Goal: Communication & Community: Answer question/provide support

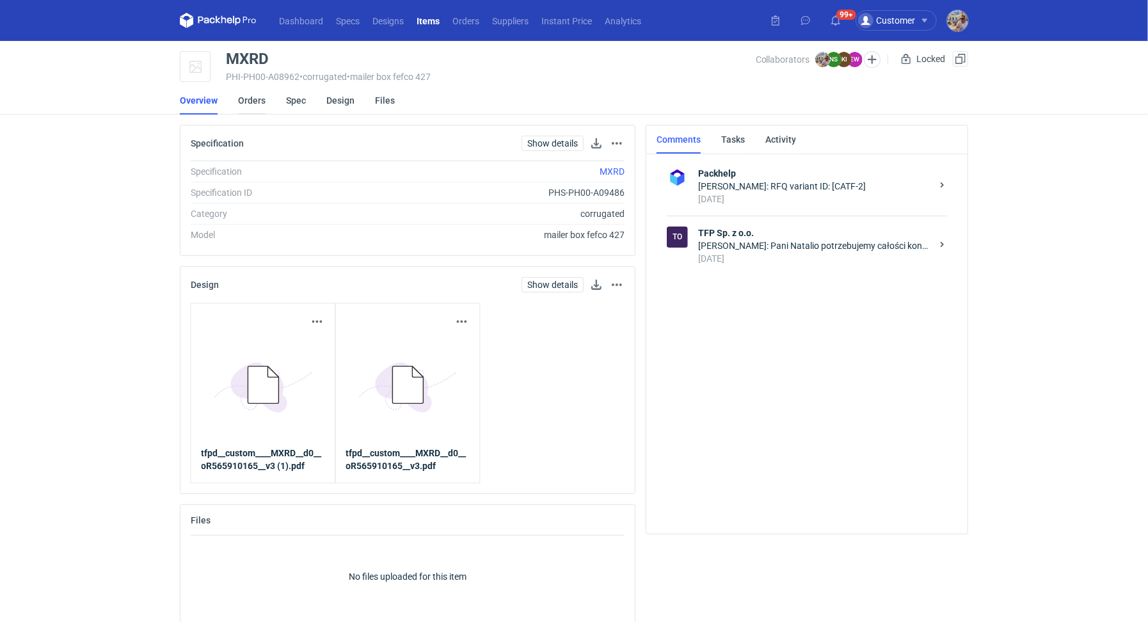
click at [258, 109] on link "Orders" at bounding box center [252, 100] width 28 height 28
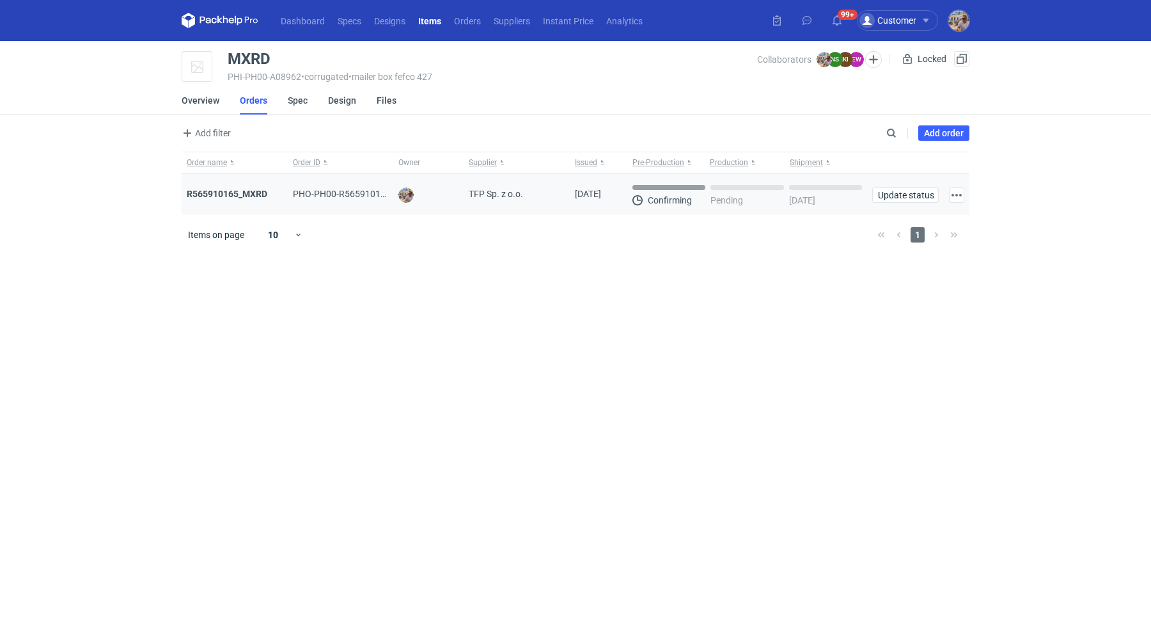
click at [249, 183] on div "R565910165_MXRD" at bounding box center [235, 193] width 106 height 41
click at [241, 194] on strong "R565910165_MXRD" at bounding box center [227, 194] width 81 height 10
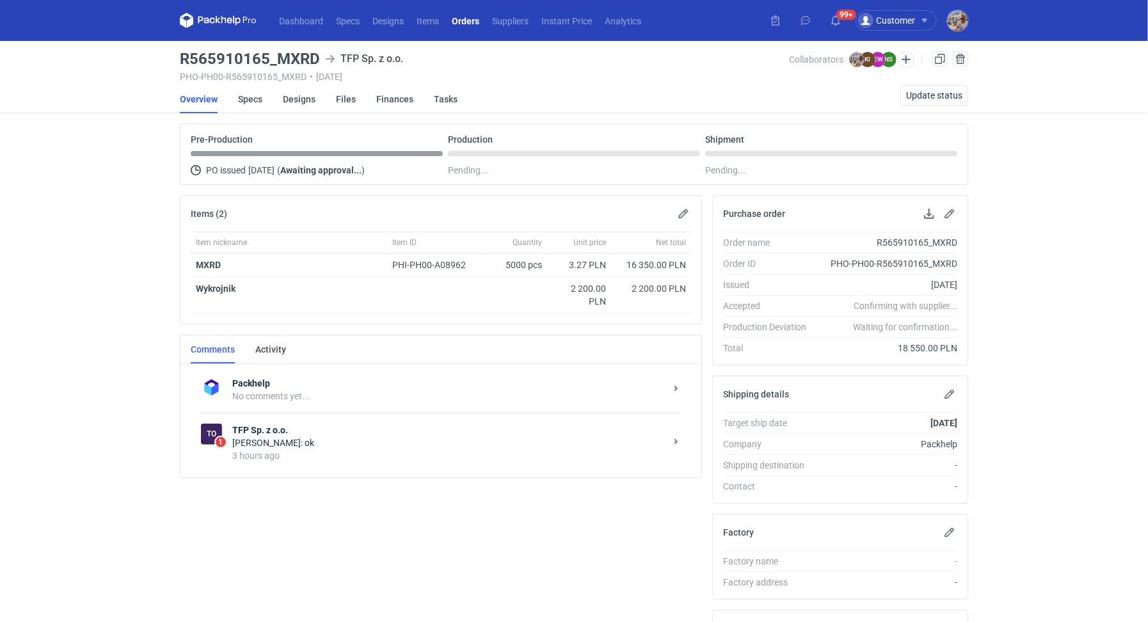
click at [287, 449] on div "3 hours ago" at bounding box center [448, 455] width 433 height 13
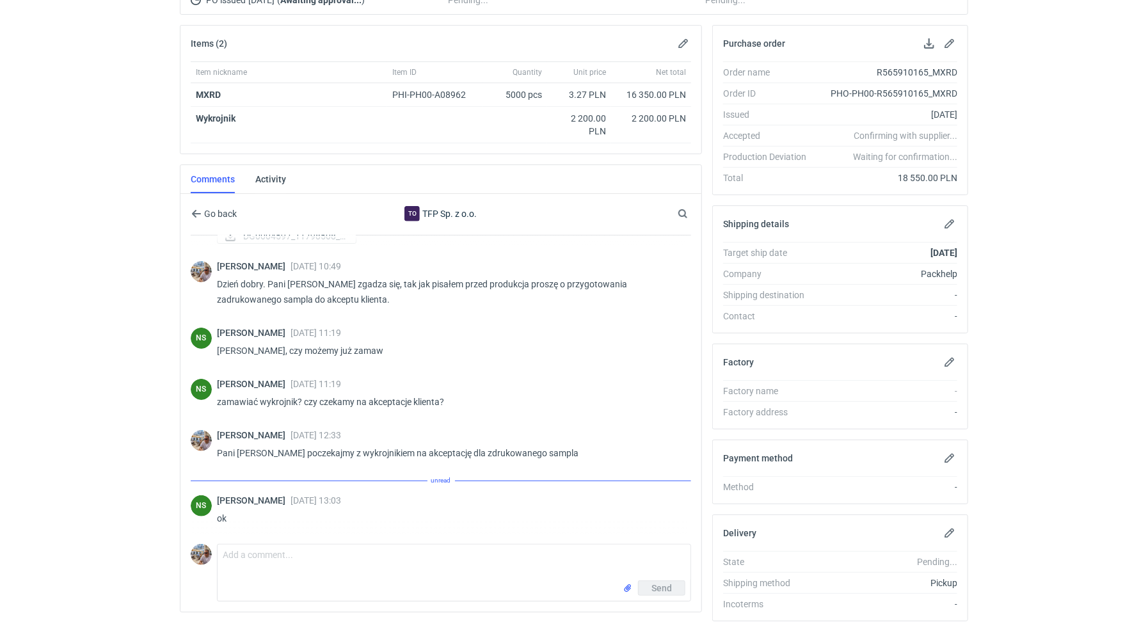
scroll to position [213, 0]
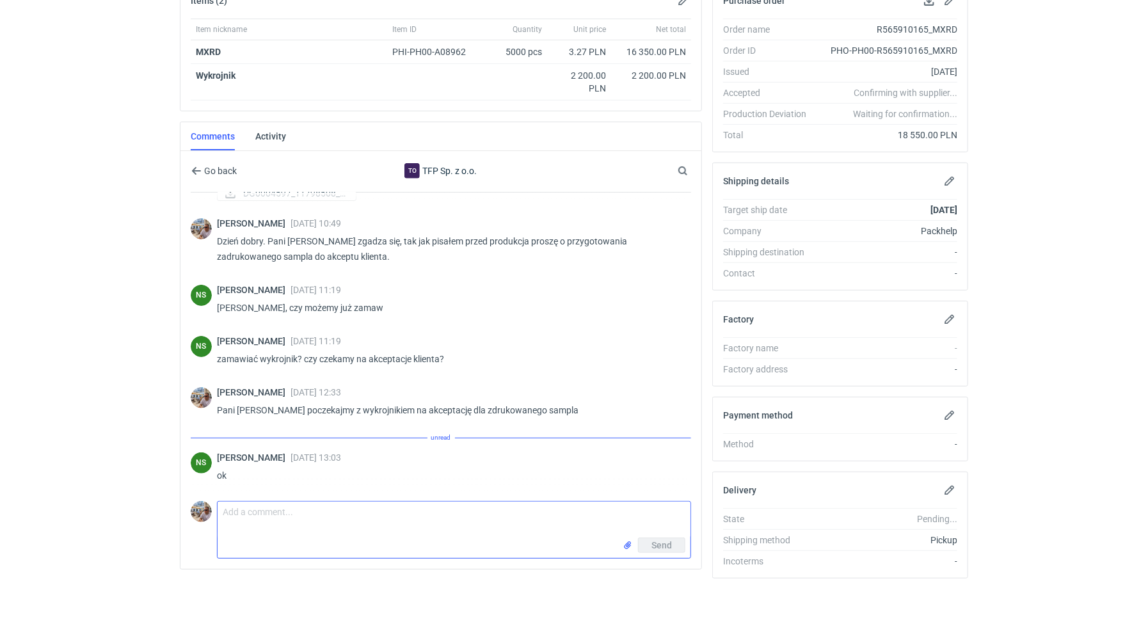
click at [315, 515] on textarea "Comment message" at bounding box center [454, 520] width 473 height 36
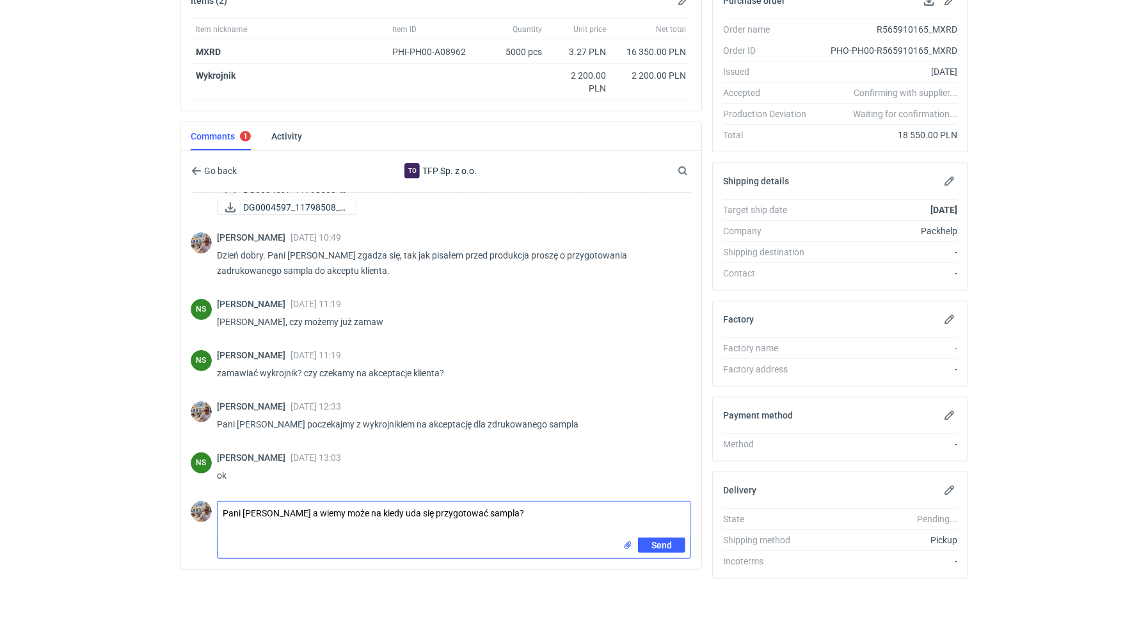
type textarea "Pani Natalio a wiemy może na kiedy uda się przygotować sampla?"
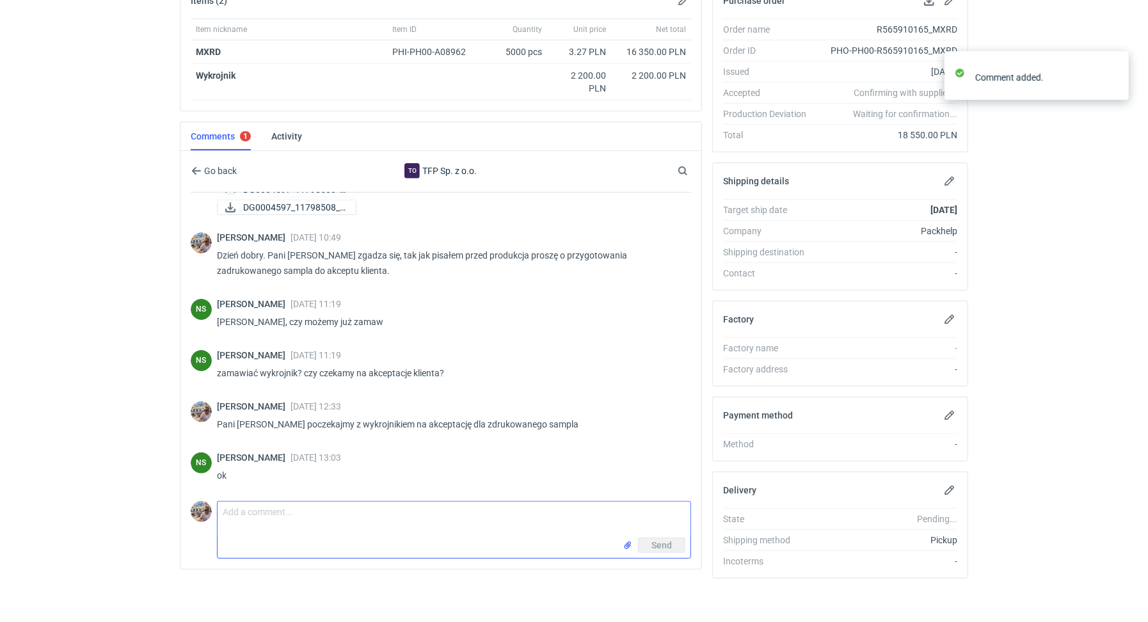
scroll to position [211, 0]
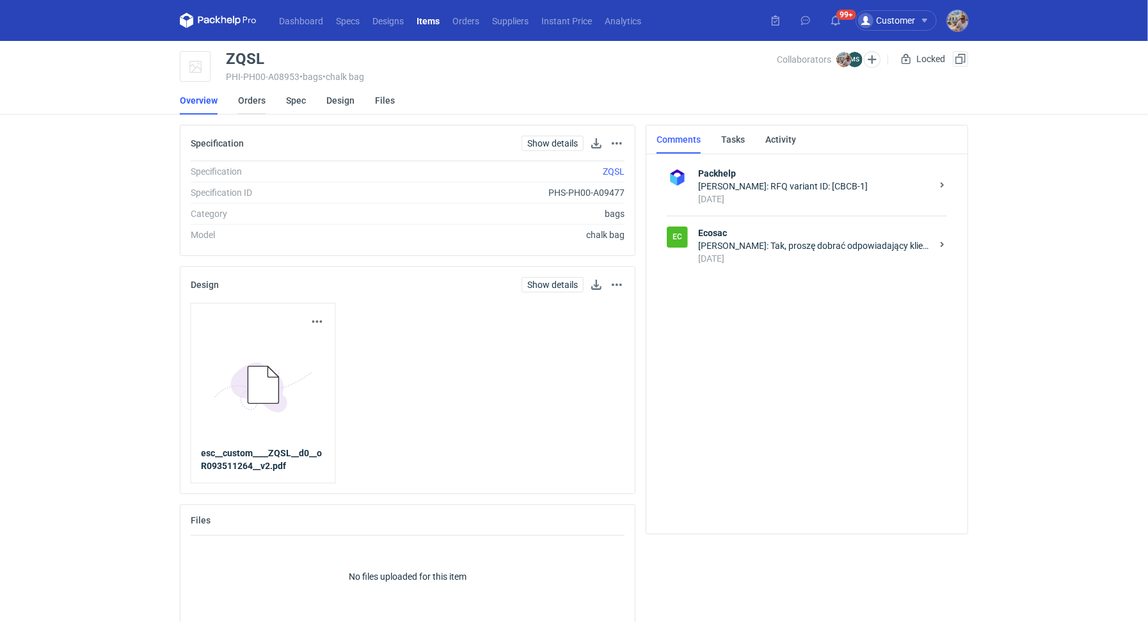
click at [260, 95] on link "Orders" at bounding box center [252, 100] width 28 height 28
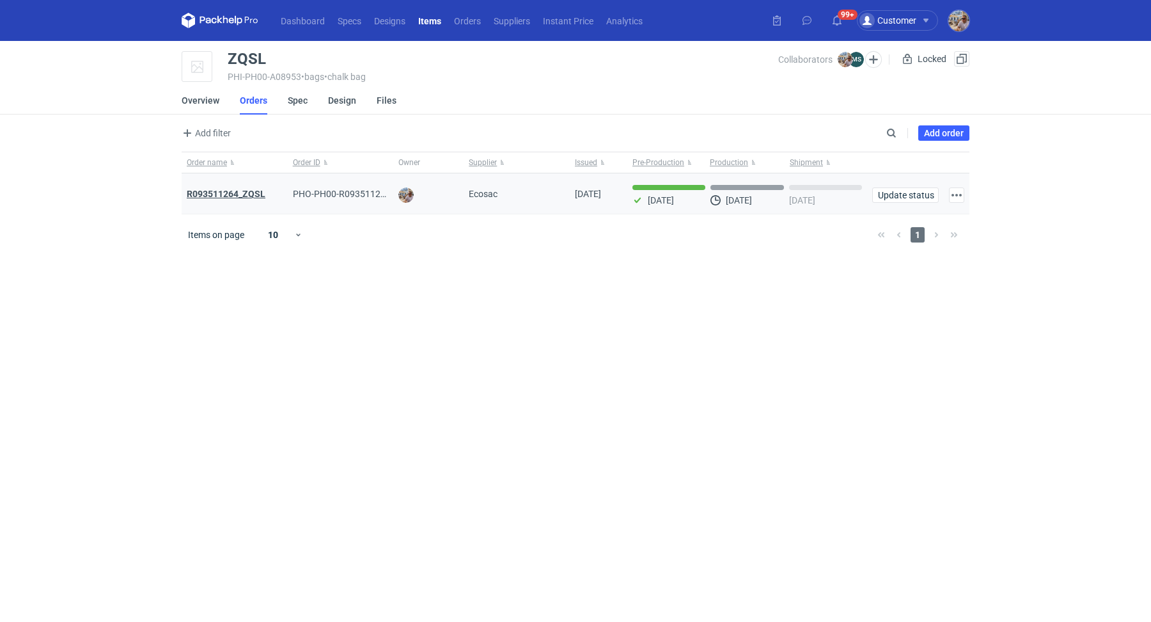
click at [241, 193] on strong "R093511264_ZQSL" at bounding box center [226, 194] width 79 height 10
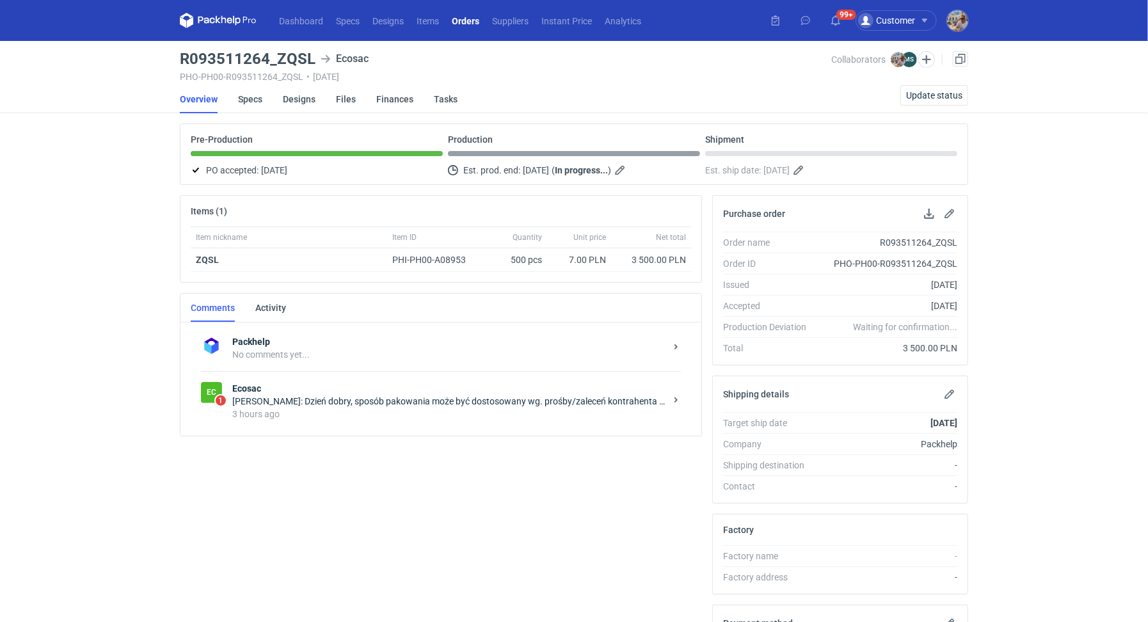
click at [317, 390] on strong "Ecosac" at bounding box center [448, 388] width 433 height 13
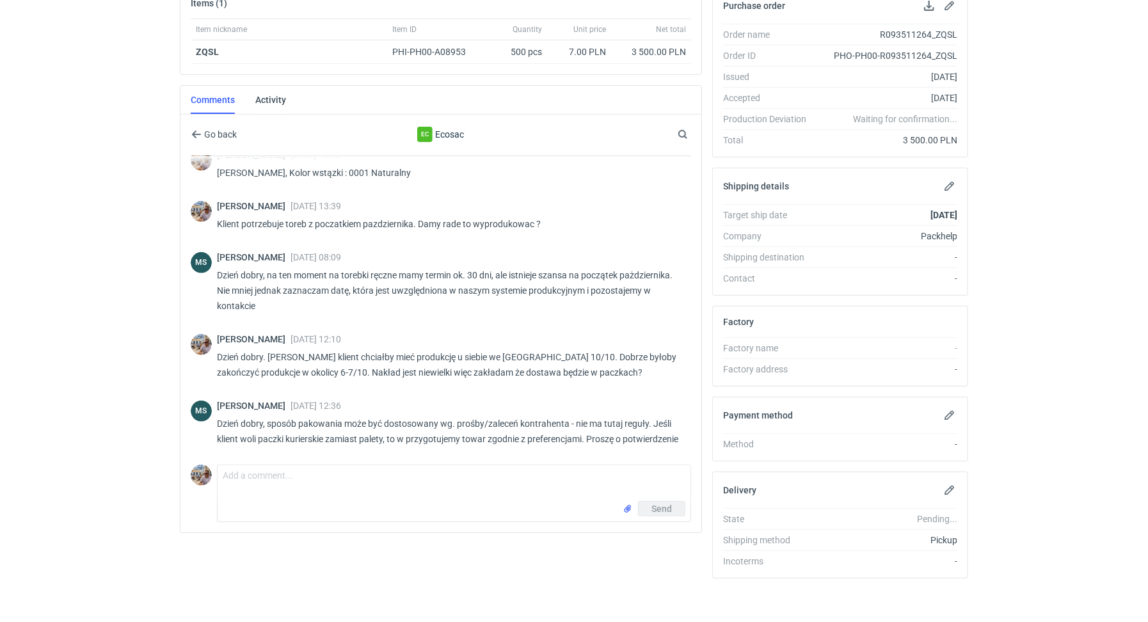
scroll to position [439, 0]
click at [303, 512] on div "Send" at bounding box center [454, 511] width 473 height 20
click at [305, 476] on textarea "Comment message" at bounding box center [454, 483] width 473 height 36
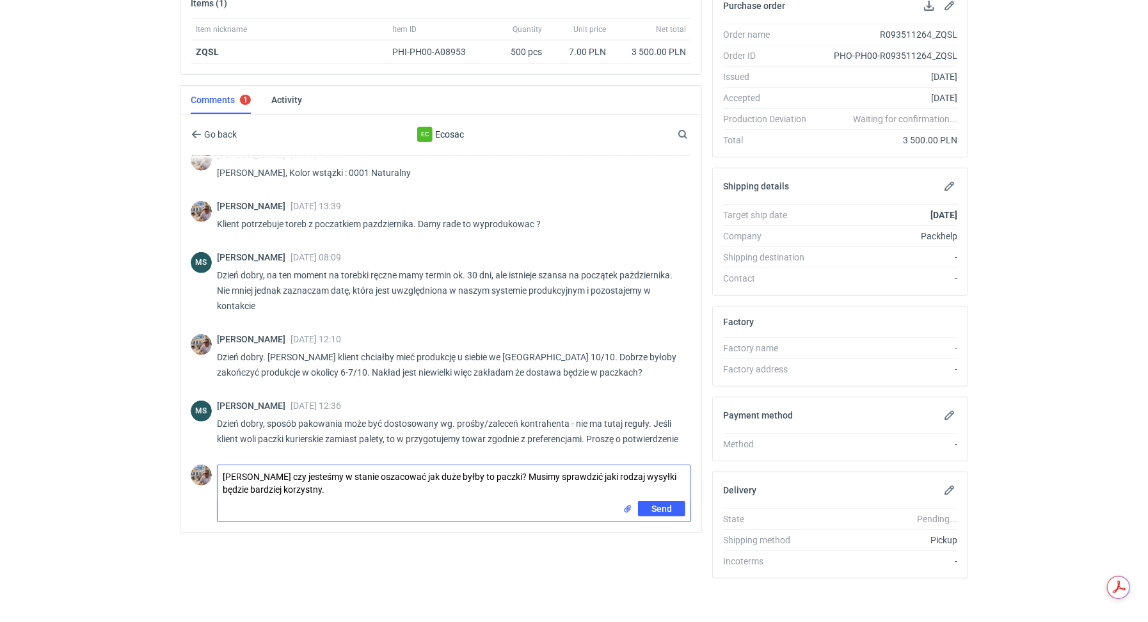
type textarea "Panie Michale czy jesteśmy w stanie oszacować jak duże byłby to paczki? Musimy …"
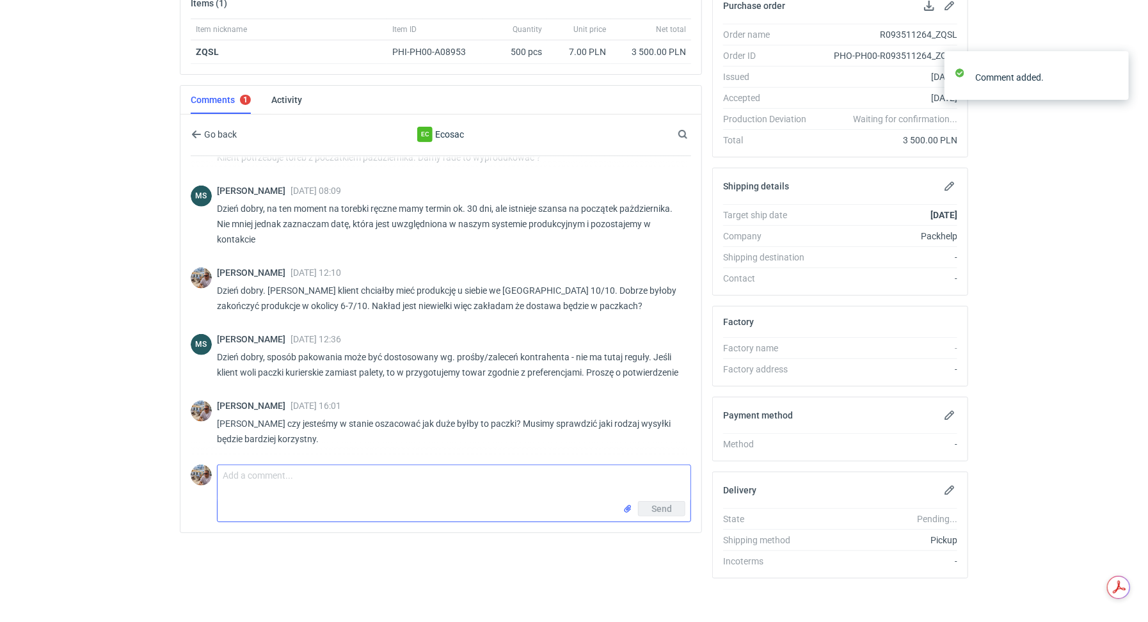
scroll to position [505, 0]
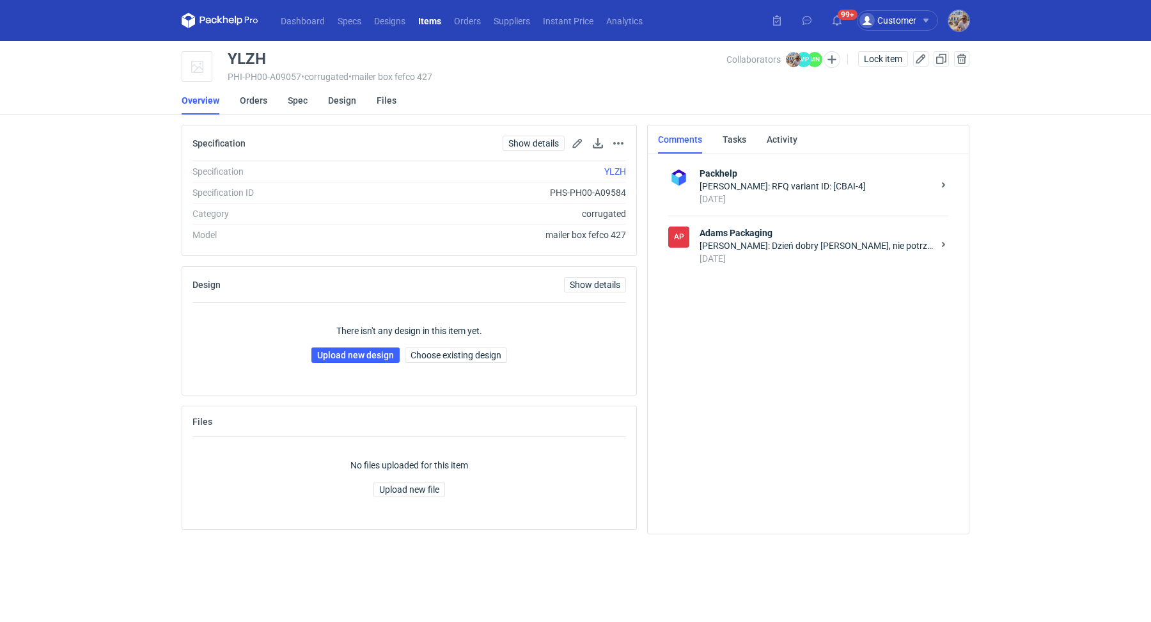
click at [812, 243] on div "Małgorzata Nowotna: Dzień dobry Panie Michale, nie potrzebujemy nowej konstrukc…" at bounding box center [816, 245] width 233 height 13
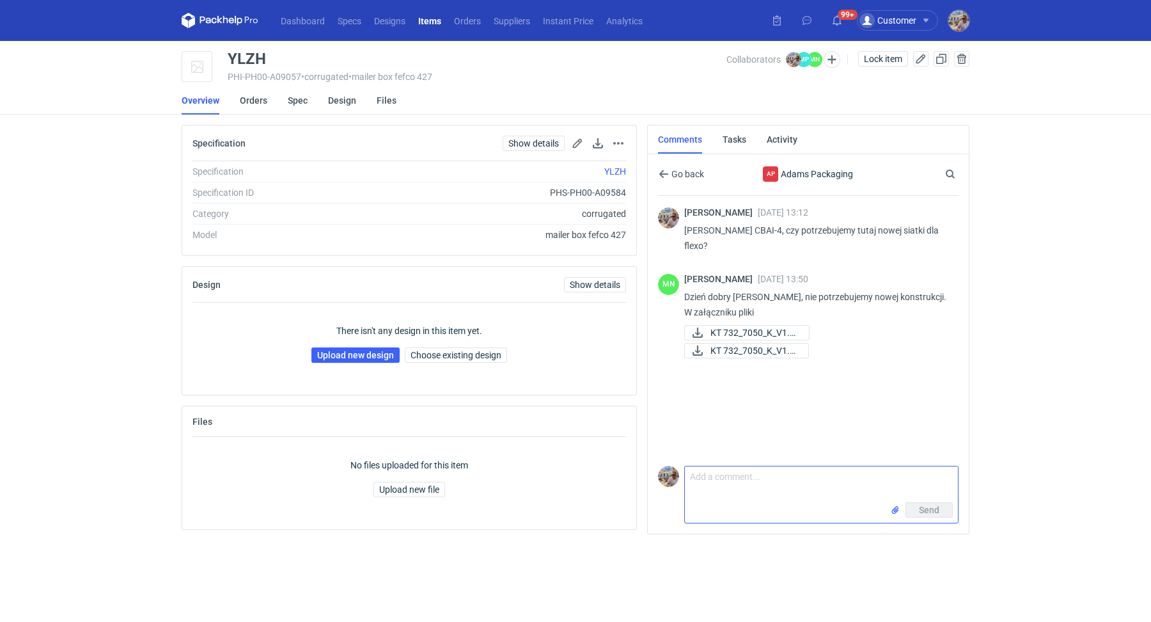
click at [769, 491] on textarea "Comment message" at bounding box center [821, 484] width 273 height 36
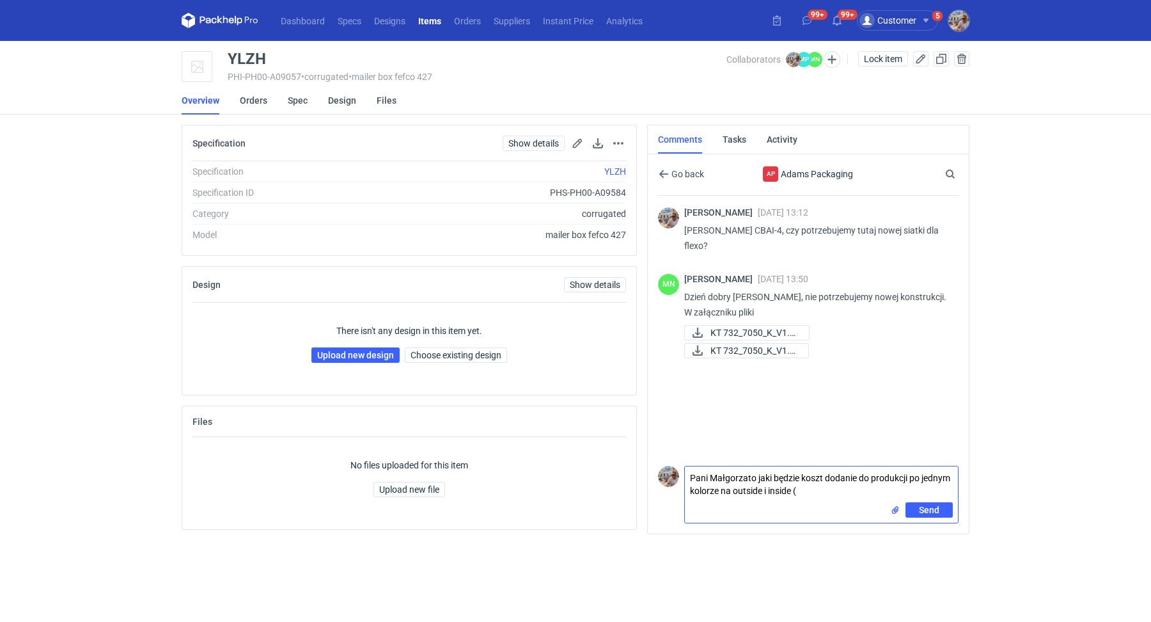
paste textarea "2 kolory outside, 3 kolory inside)?"
drag, startPoint x: 938, startPoint y: 493, endPoint x: 739, endPoint y: 464, distance: 201.7
click at [738, 464] on div "Comment message Pani Małgorzato jaki będzie koszt dodanie do produkcji po jedny…" at bounding box center [808, 492] width 301 height 63
type textarea "Pani Małgorzato jaki będzie koszt dodanie do produkcji po jednym kolorze na out…"
click at [894, 507] on input "file" at bounding box center [895, 509] width 10 height 13
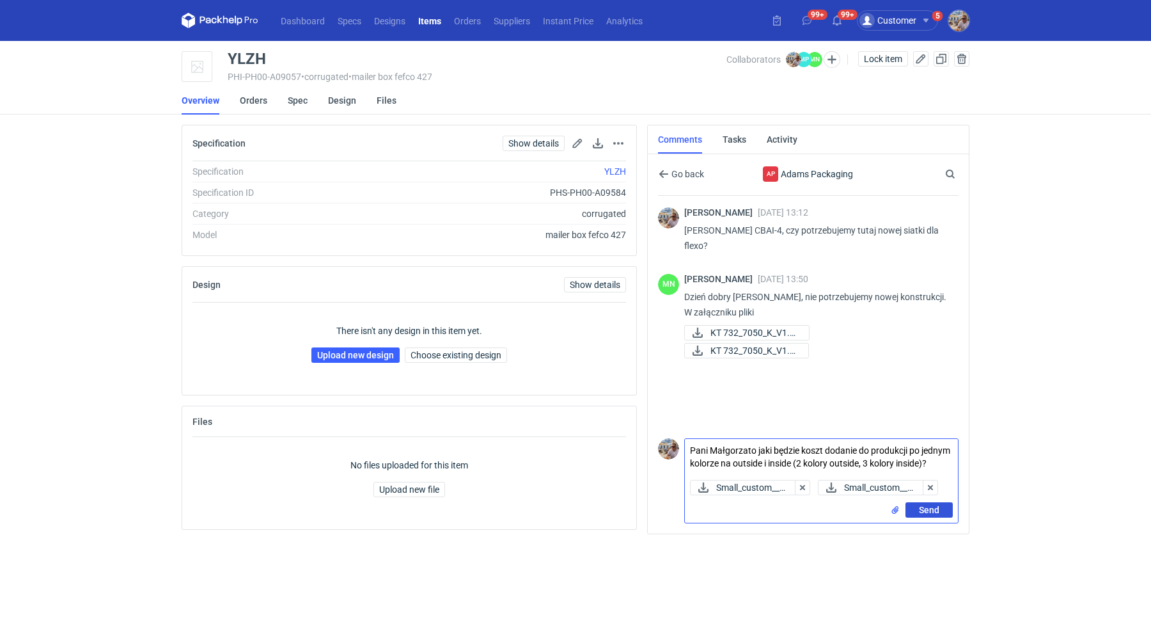
click at [930, 510] on span "Send" at bounding box center [929, 509] width 20 height 9
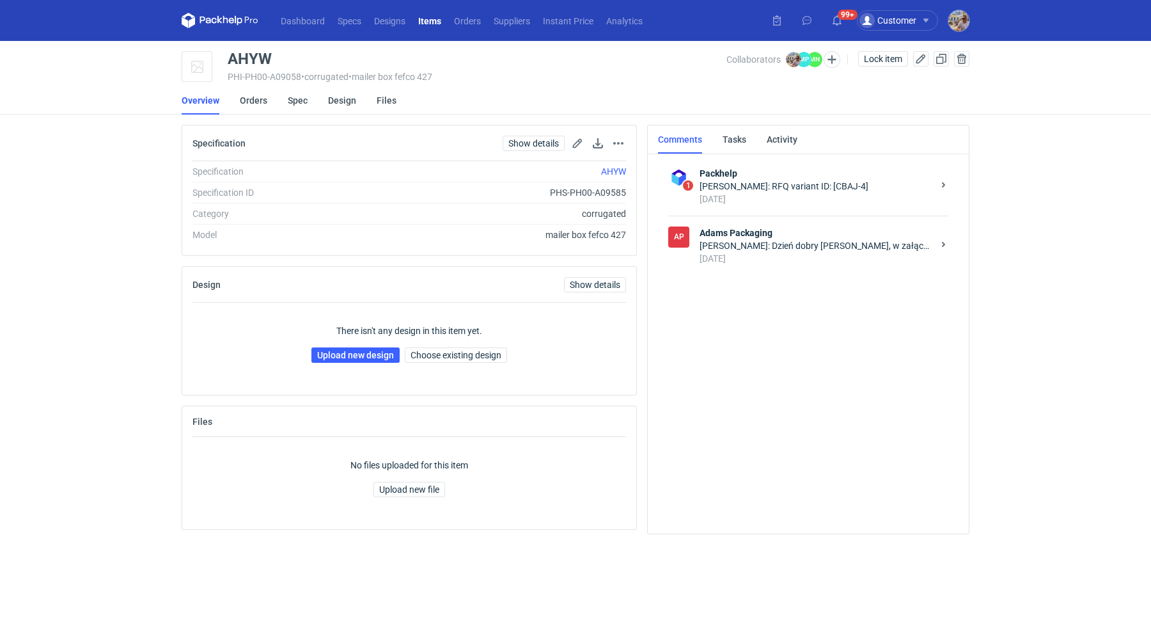
click at [780, 249] on div "Małgorzata Nowotna: Dzień dobry Panie Michale, w załączniku pliki" at bounding box center [816, 245] width 233 height 13
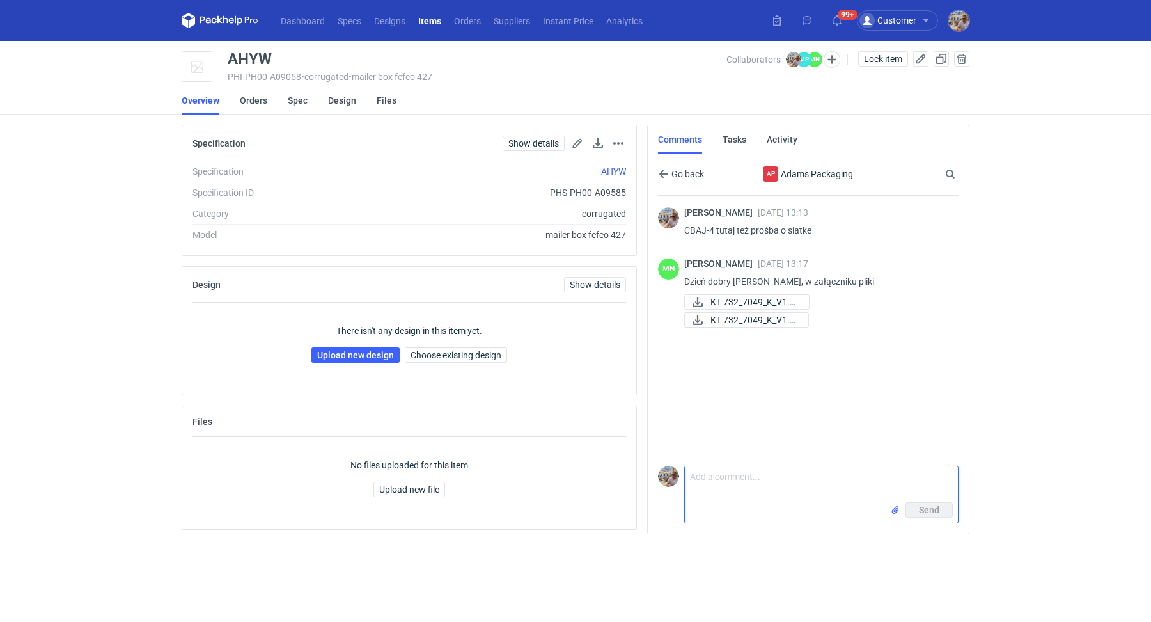
click at [742, 478] on textarea "Comment message" at bounding box center [821, 484] width 273 height 36
paste textarea "Pani Małgorzato jaki będzie koszt dodanie do produkcji po jednym kolorze na out…"
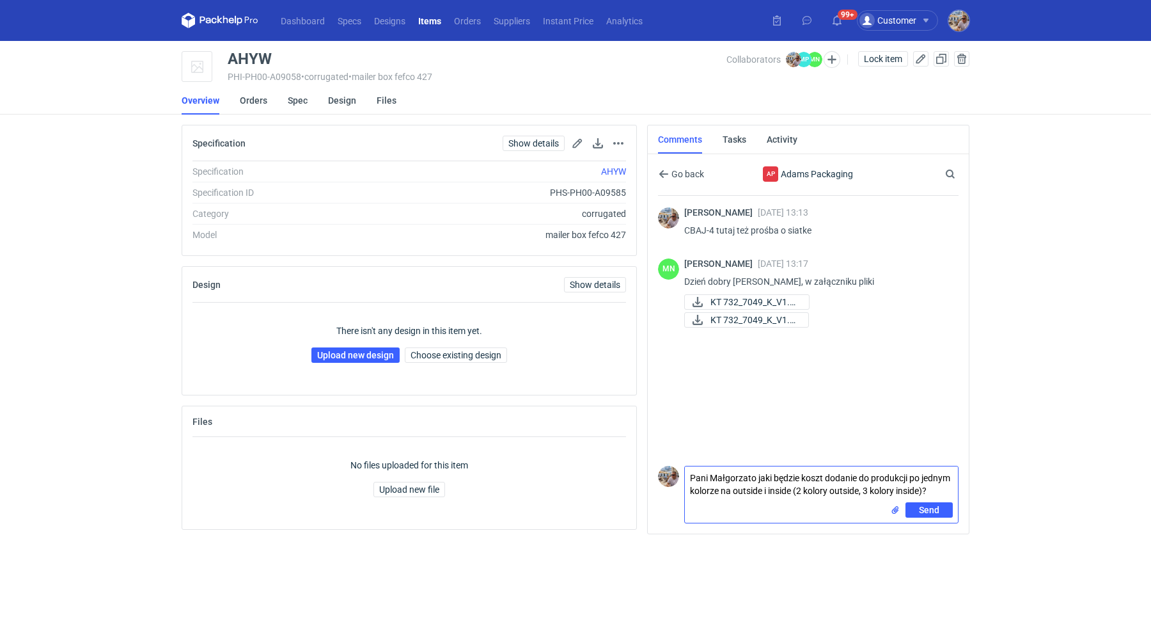
type textarea "Pani Małgorzato jaki będzie koszt dodanie do produkcji po jednym kolorze na out…"
click at [896, 514] on input "file" at bounding box center [895, 509] width 10 height 13
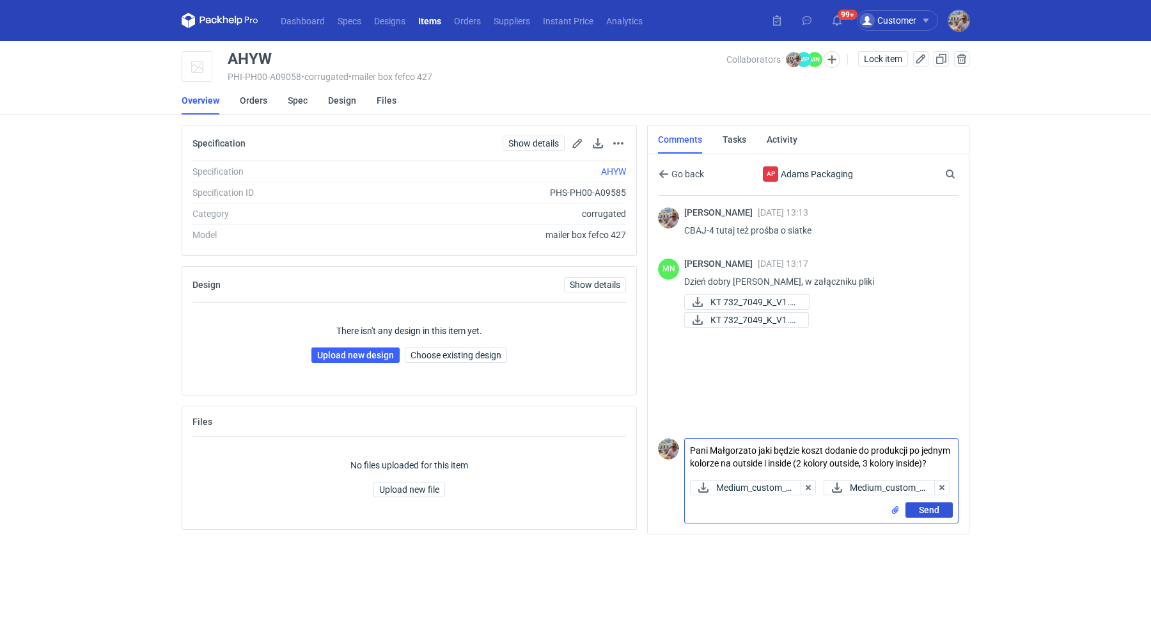
click at [939, 512] on span "Send" at bounding box center [929, 509] width 20 height 9
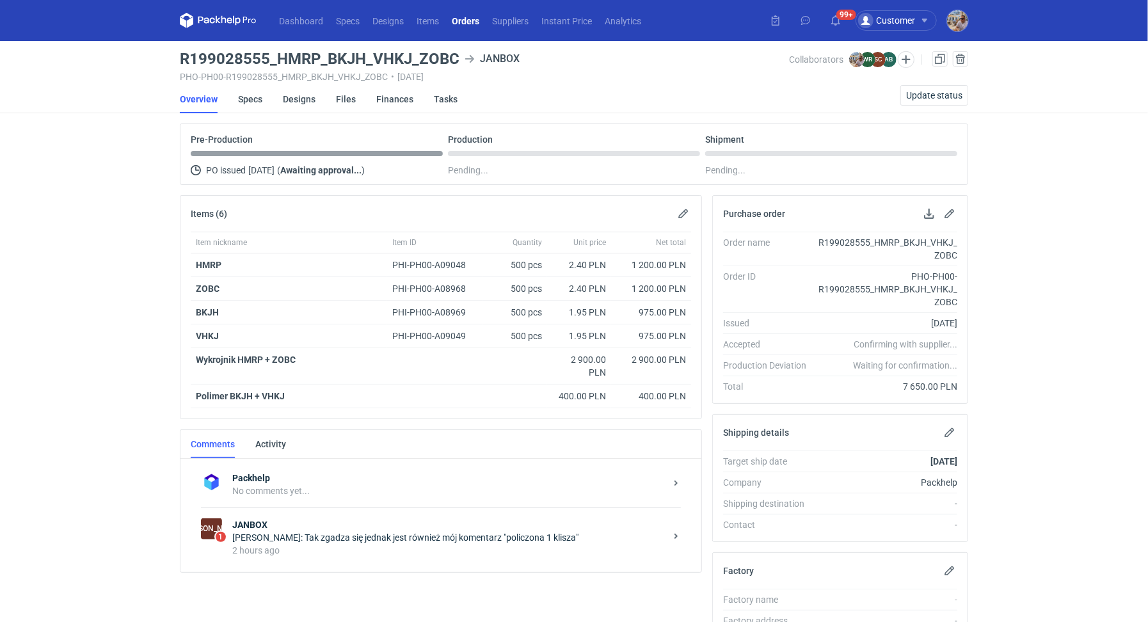
scroll to position [251, 0]
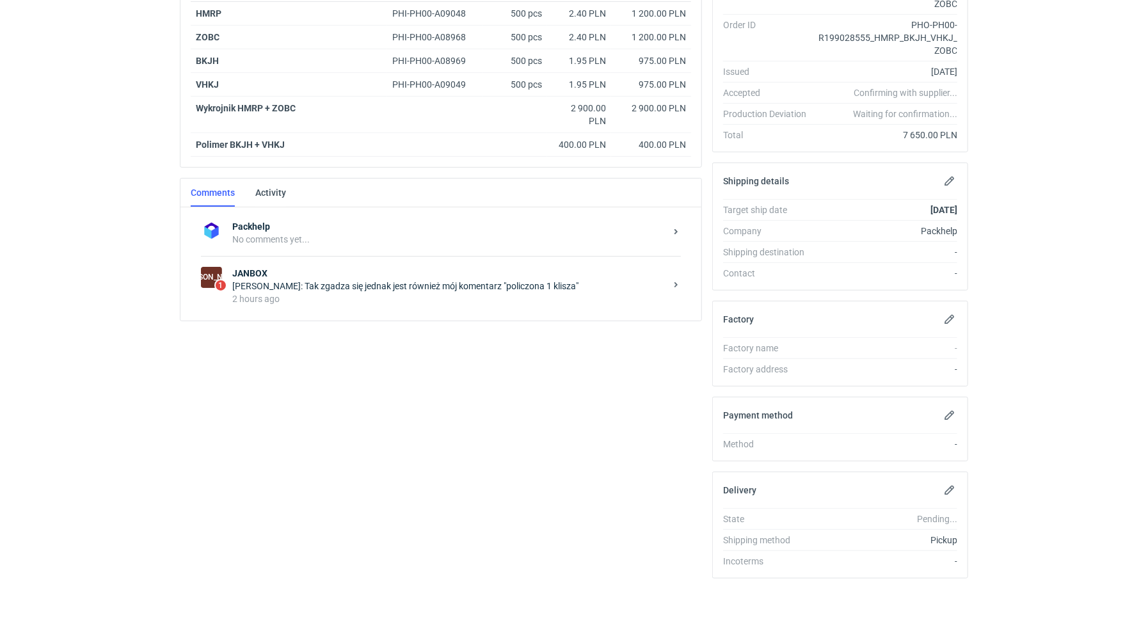
click at [388, 296] on div "2 hours ago" at bounding box center [448, 298] width 433 height 13
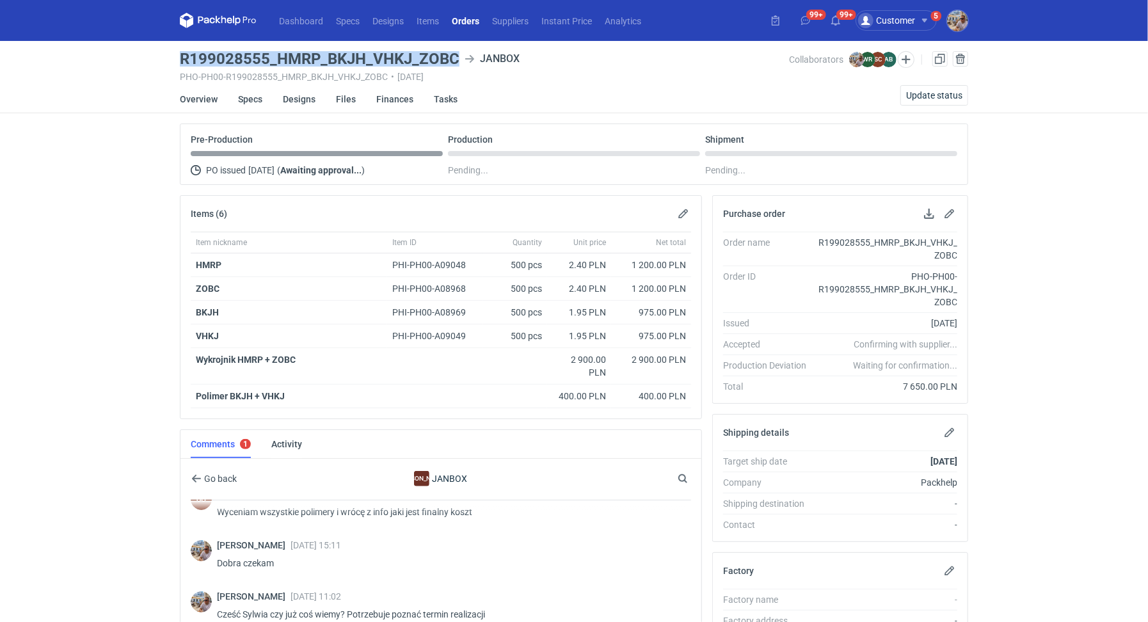
drag, startPoint x: 187, startPoint y: 56, endPoint x: 456, endPoint y: 55, distance: 269.3
click at [456, 55] on main "R199028555_HMRP_BKJH_VHKJ_ZOBC JANBOX PHO-PH00-R199028555_HMRP_BKJH_VHKJ_ZOBC •…" at bounding box center [574, 484] width 798 height 887
copy h3 "R199028555_HMRP_BKJH_VHKJ_ZOBC"
click at [187, 53] on h3 "R199028555_HMRP_BKJH_VHKJ_ZOBC" at bounding box center [320, 58] width 280 height 15
drag, startPoint x: 171, startPoint y: 52, endPoint x: 265, endPoint y: 57, distance: 94.1
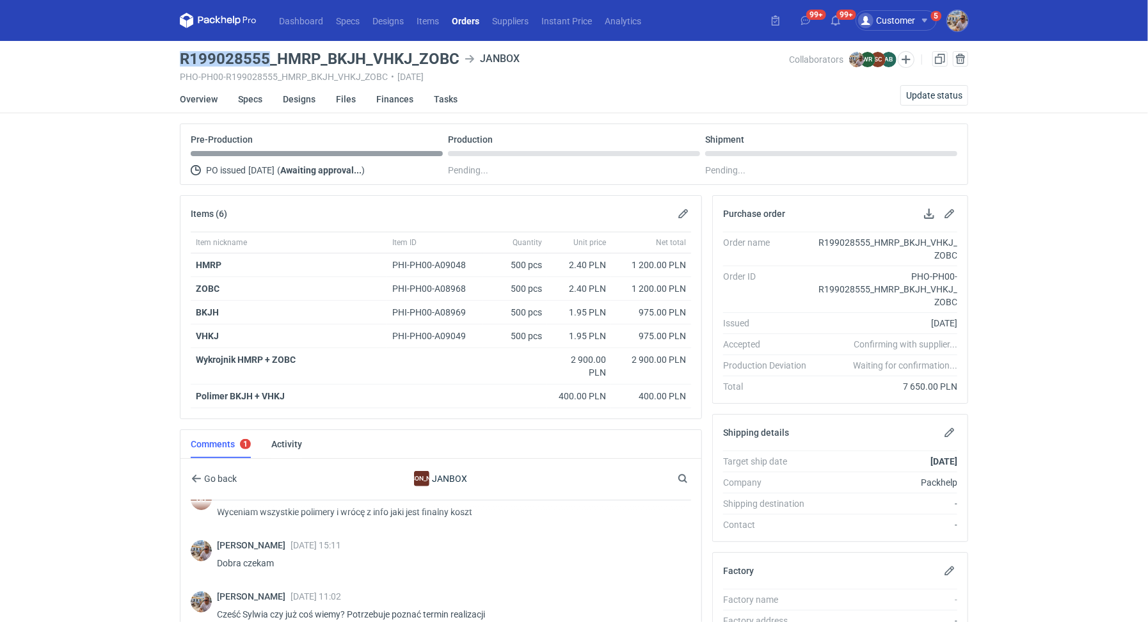
click at [265, 57] on div "Dashboard Specs Designs Items Orders Suppliers Instant Price Analytics 99+ 99+ …" at bounding box center [574, 311] width 1148 height 622
copy h3 "R199028555"
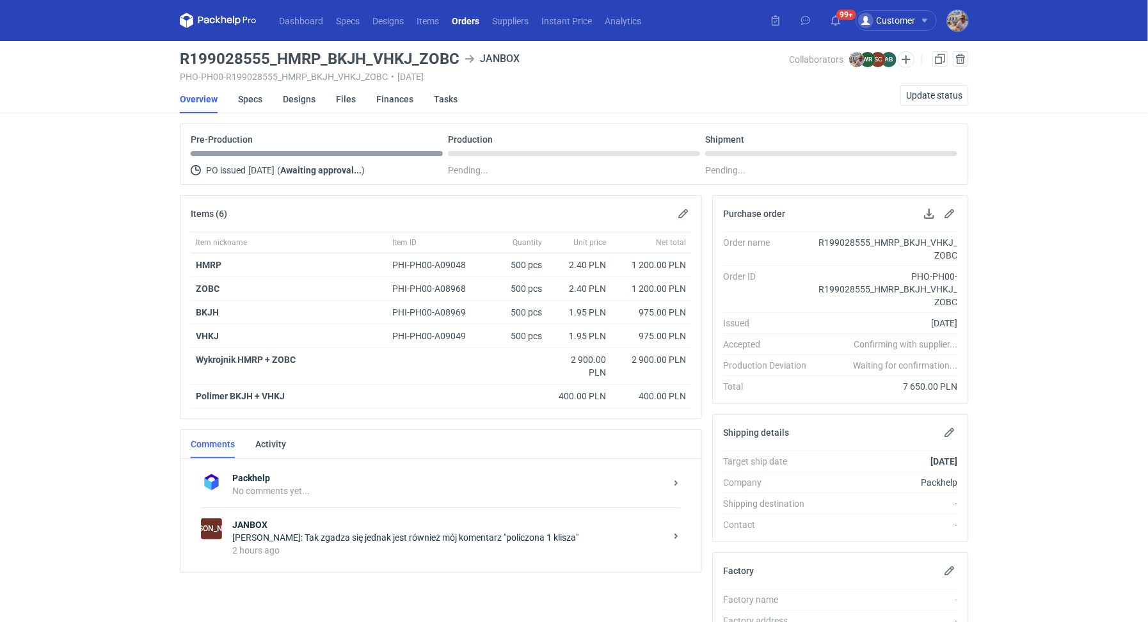
click at [314, 533] on div "[PERSON_NAME]: Tak zgadza się jednak jest również mój komentarz "policzona 1 kl…" at bounding box center [448, 537] width 433 height 13
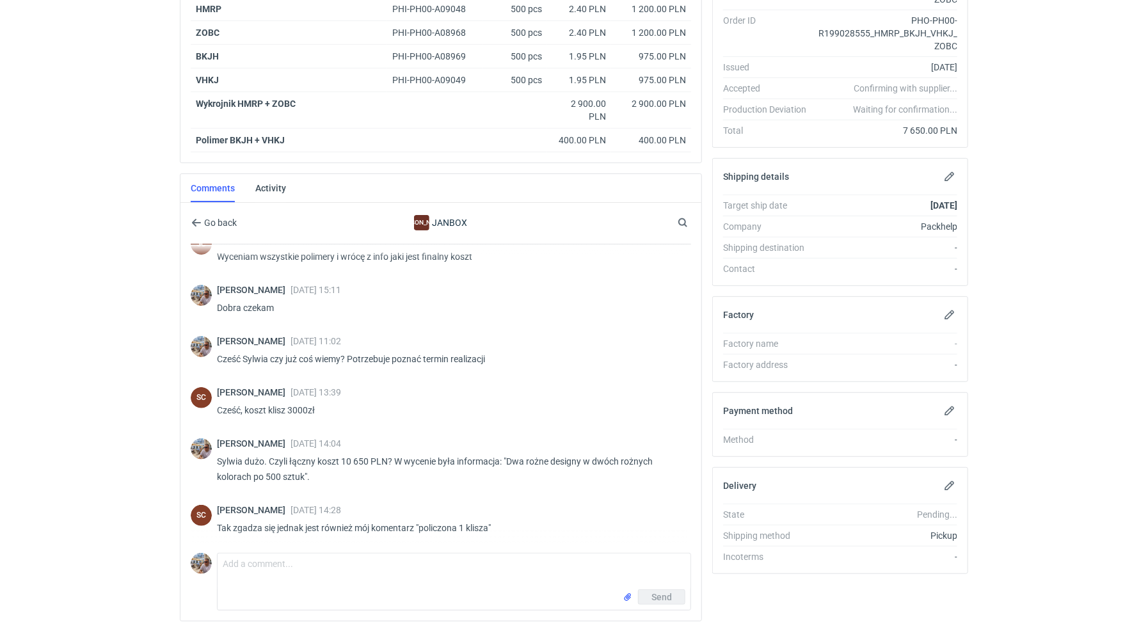
scroll to position [301, 0]
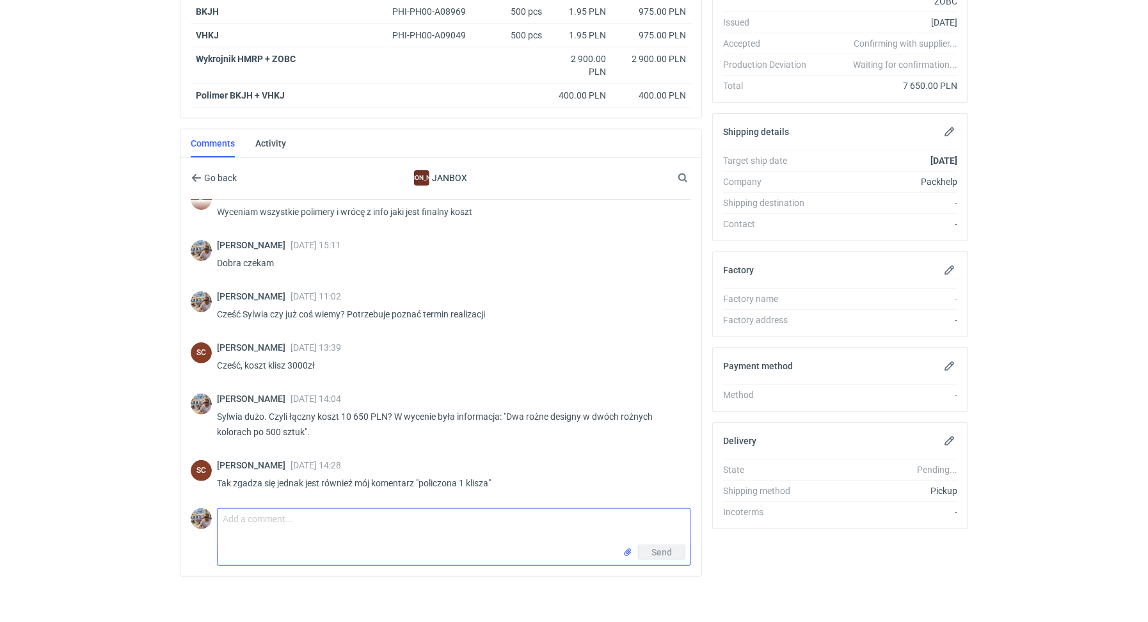
click at [351, 512] on textarea "Comment message" at bounding box center [454, 527] width 473 height 36
type textarea "Sylwia czy jesteśmy w stanie obniżyć ten koszt?"
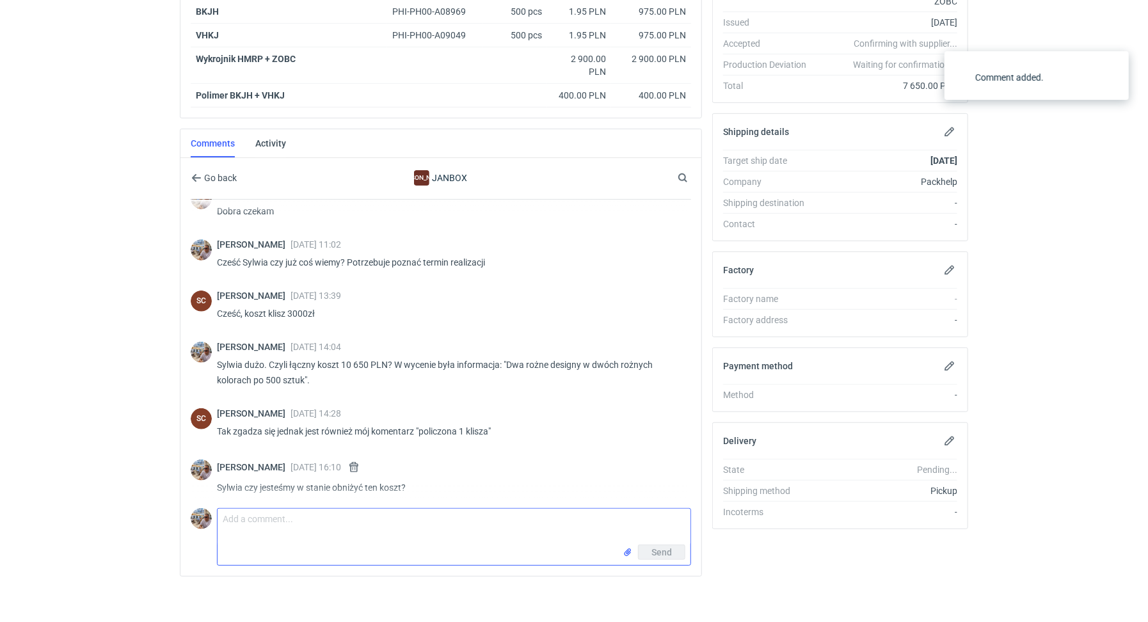
scroll to position [278, 0]
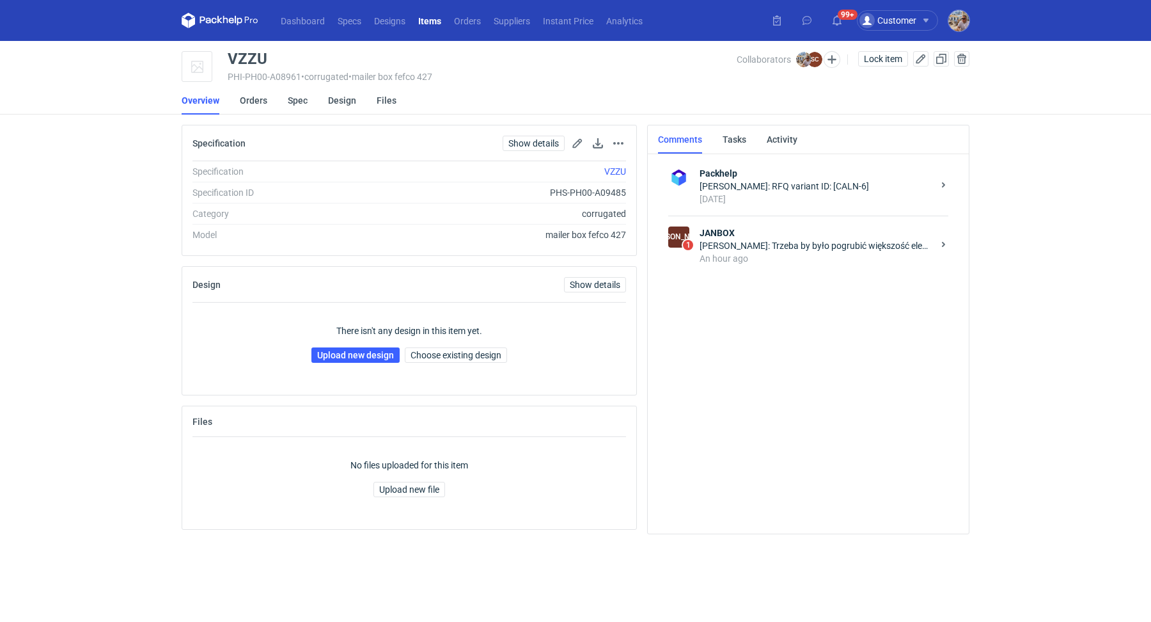
click at [816, 239] on div "[PERSON_NAME]: Trzeba by było pogrubić większość elementów i całość jest taka "…" at bounding box center [816, 245] width 233 height 13
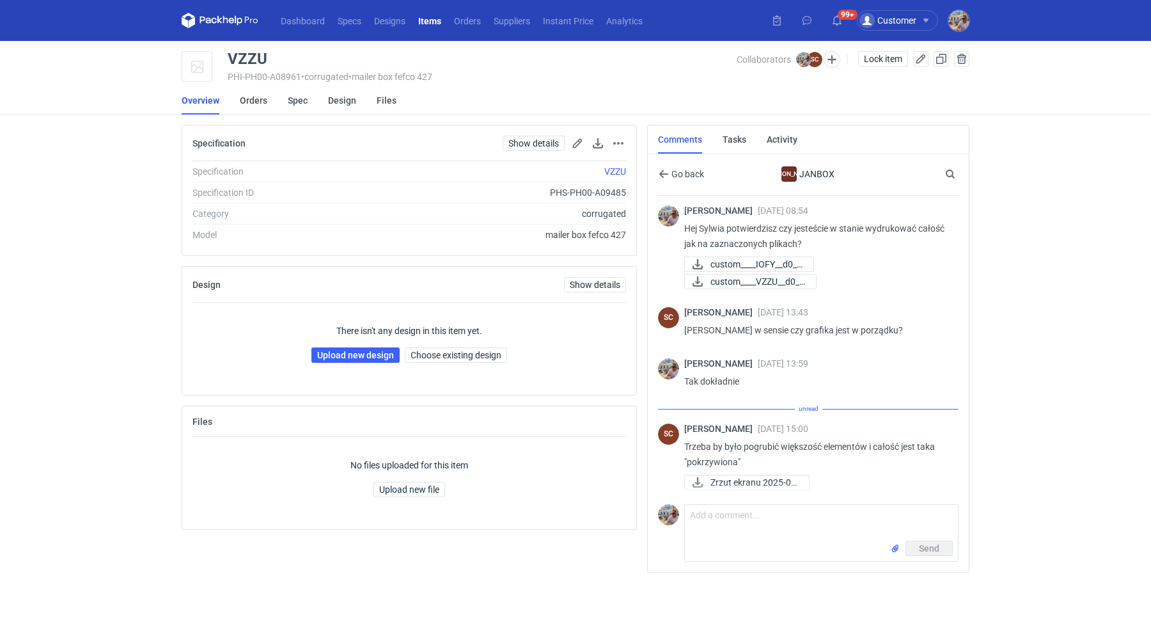
scroll to position [323, 0]
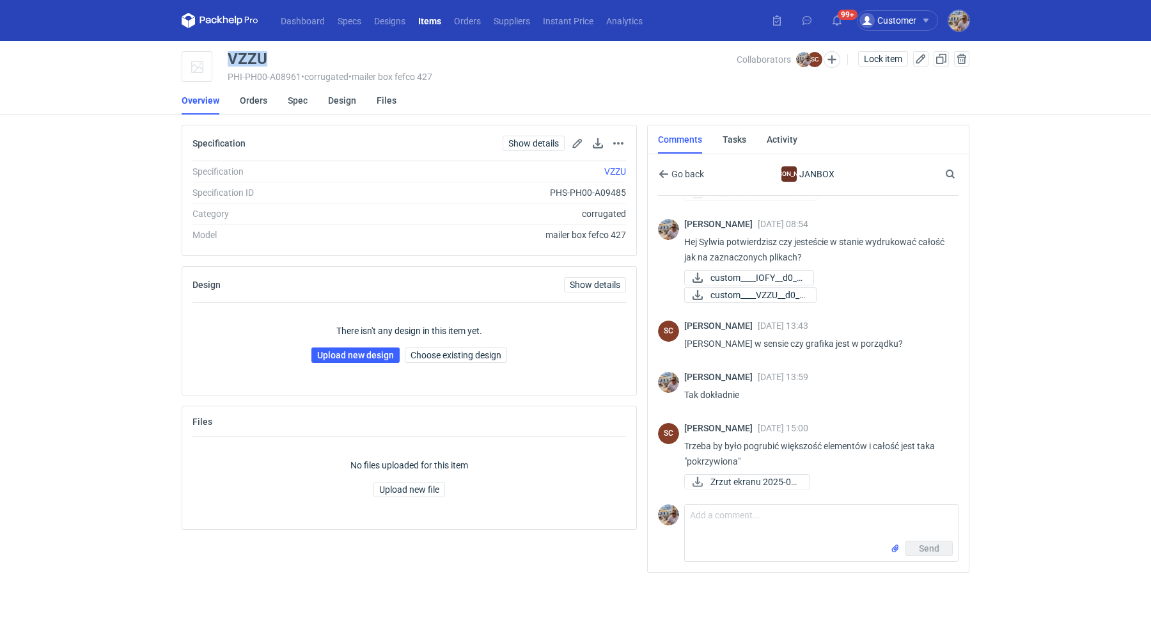
drag, startPoint x: 276, startPoint y: 55, endPoint x: 230, endPoint y: 57, distance: 46.1
click at [230, 57] on div "VZZU" at bounding box center [482, 58] width 509 height 15
copy div "VZZU"
